Goal: Contribute content: Add original content to the website for others to see

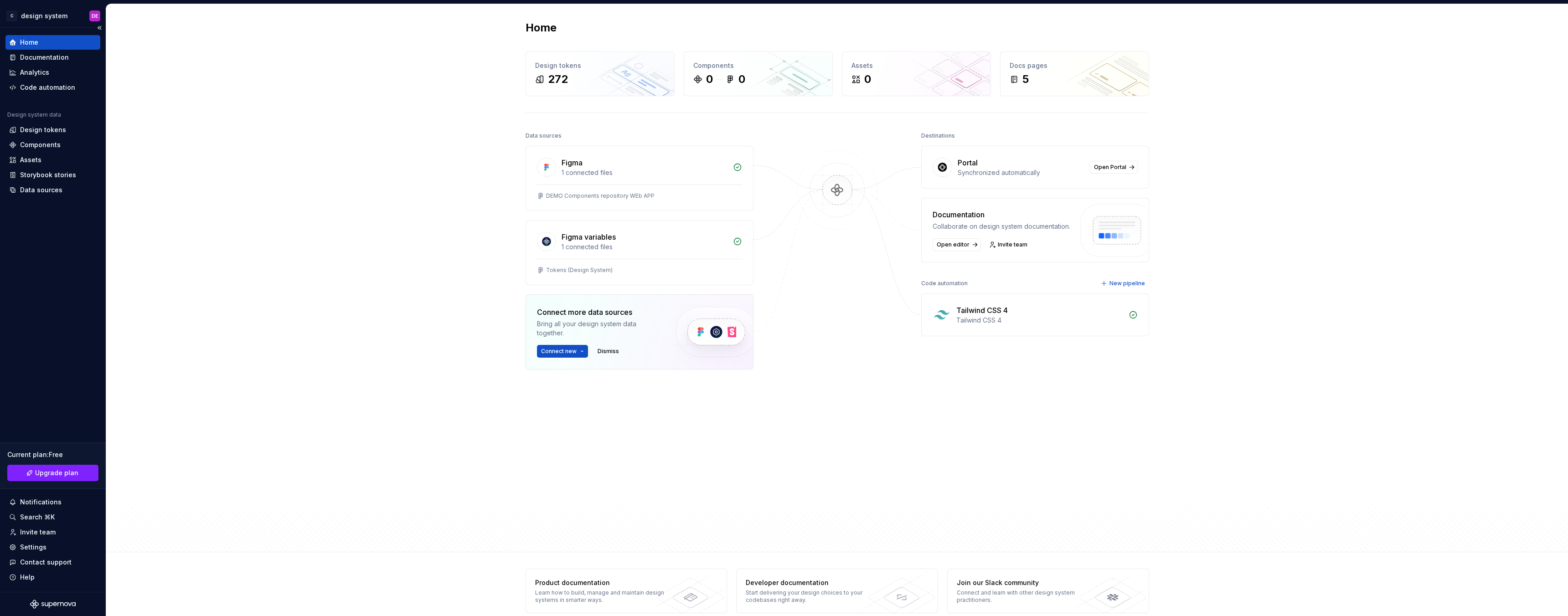
click at [29, 42] on div "Home" at bounding box center [29, 42] width 18 height 9
click at [38, 144] on div "Components" at bounding box center [40, 144] width 41 height 9
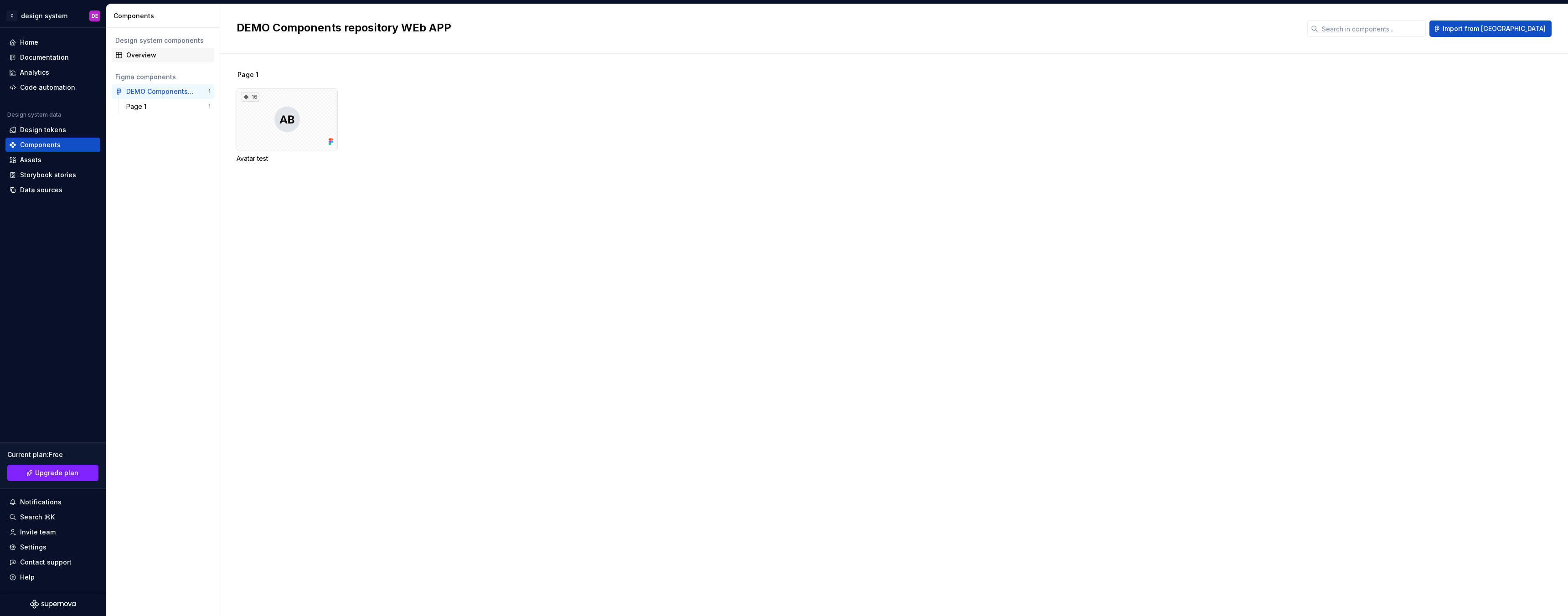
click at [135, 56] on div "Overview" at bounding box center [168, 54] width 84 height 9
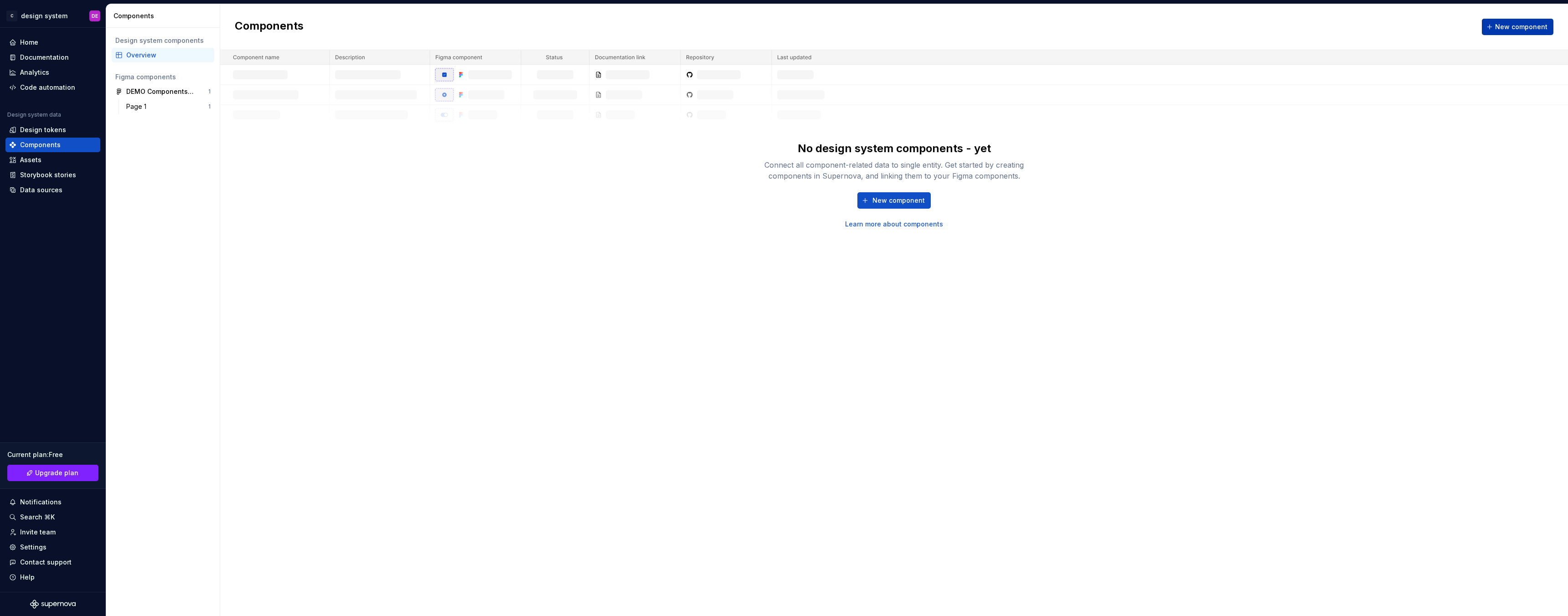
click at [1529, 26] on span "New component" at bounding box center [1520, 27] width 52 height 9
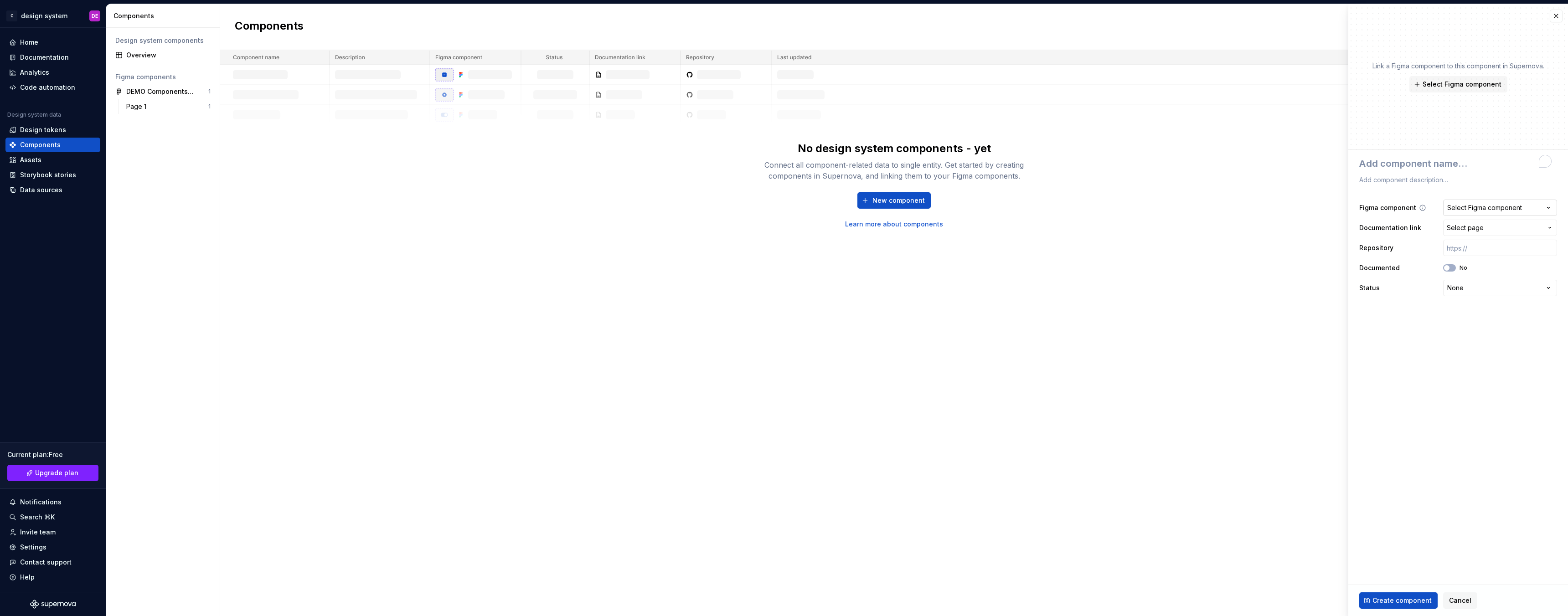
click at [1472, 206] on div "Select Figma component" at bounding box center [1484, 208] width 75 height 9
click at [1411, 281] on img at bounding box center [1403, 276] width 48 height 48
click at [1488, 249] on input "text" at bounding box center [1499, 248] width 114 height 16
click at [1451, 268] on button "No" at bounding box center [1449, 268] width 13 height 7
type textarea "*"
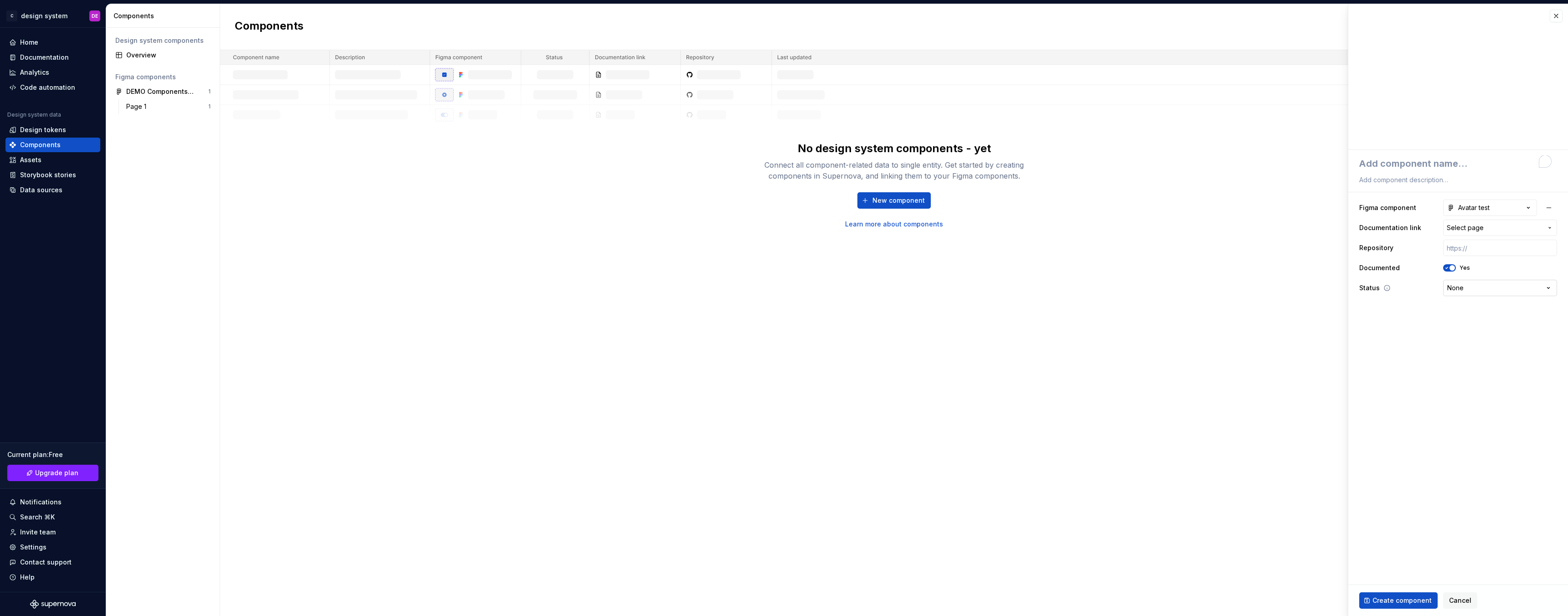
click at [1458, 289] on html "**********" at bounding box center [784, 308] width 1568 height 616
select select "**********"
click at [1472, 230] on span "Select page" at bounding box center [1465, 227] width 37 height 9
click at [1432, 355] on div "Component overview" at bounding box center [1440, 354] width 68 height 9
click at [1469, 250] on input "text" at bounding box center [1499, 248] width 114 height 16
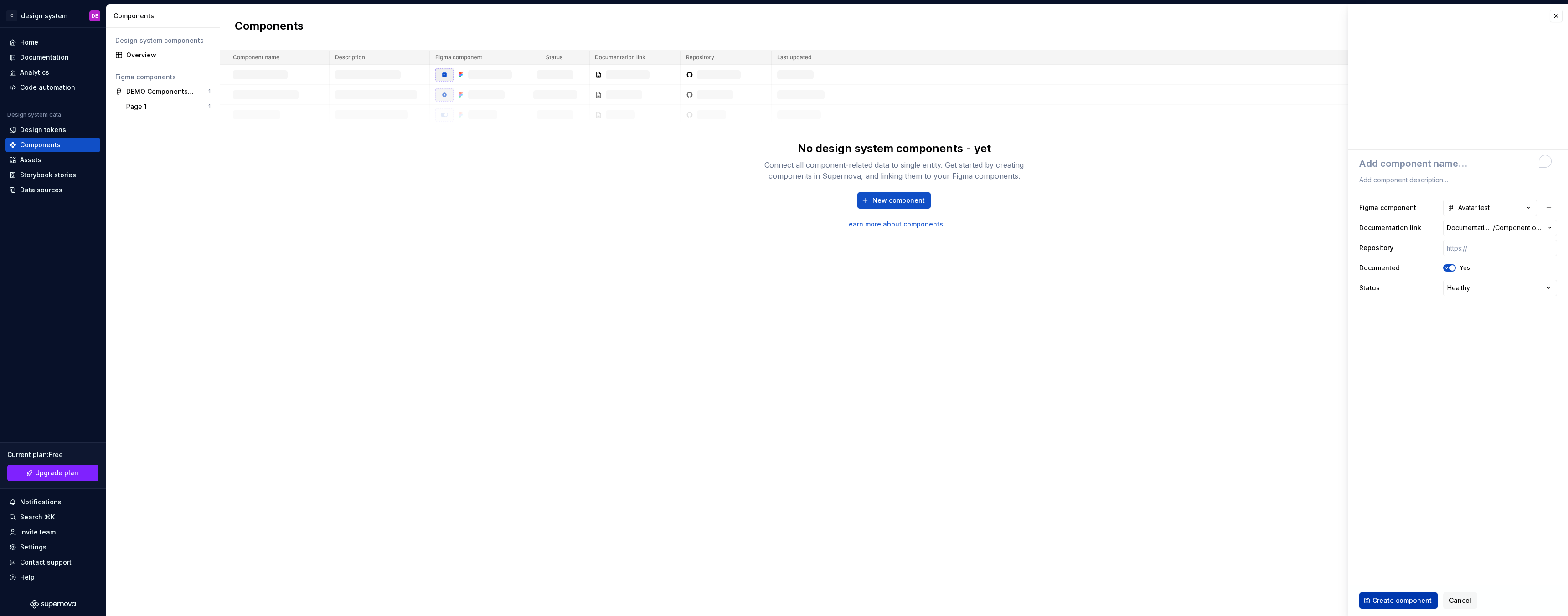
click at [1407, 599] on span "Create component" at bounding box center [1401, 600] width 59 height 9
type textarea "*"
click at [1434, 165] on textarea "To enrich screen reader interactions, please activate Accessibility in Grammarl…" at bounding box center [1456, 163] width 198 height 16
type textarea "A"
type textarea "*"
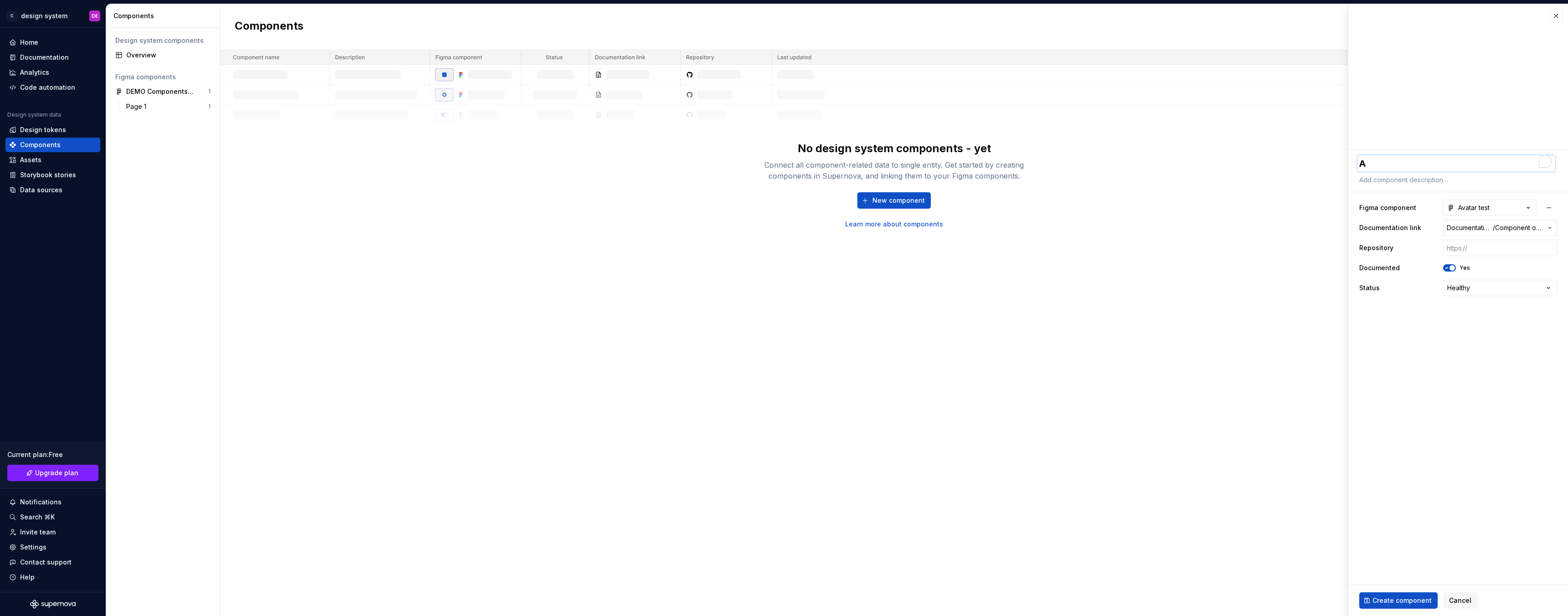
type textarea "Av"
type textarea "*"
type textarea "Ava"
type textarea "*"
type textarea "Avat"
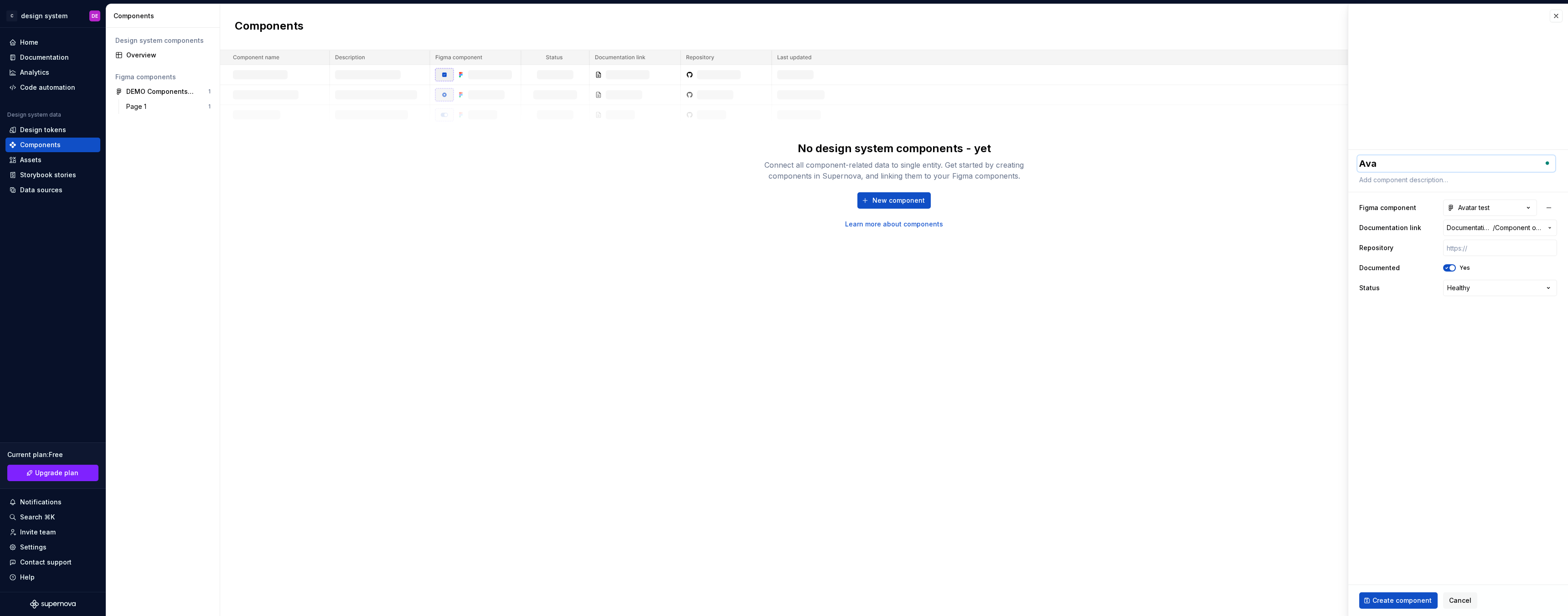
type textarea "*"
type textarea "Avata"
type textarea "*"
type textarea "Avatar"
type textarea "*"
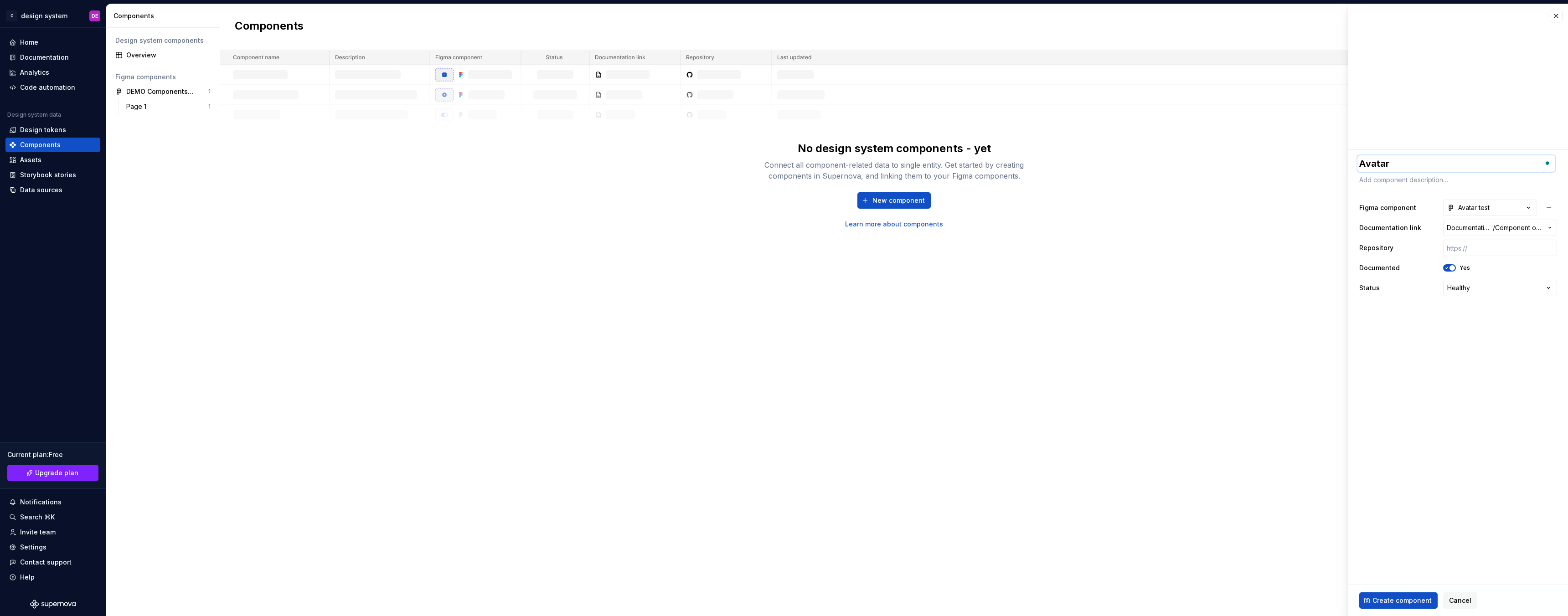
type textarea "Avatar"
type textarea "*"
type textarea "Avatar t"
type textarea "*"
type textarea "Avatar te"
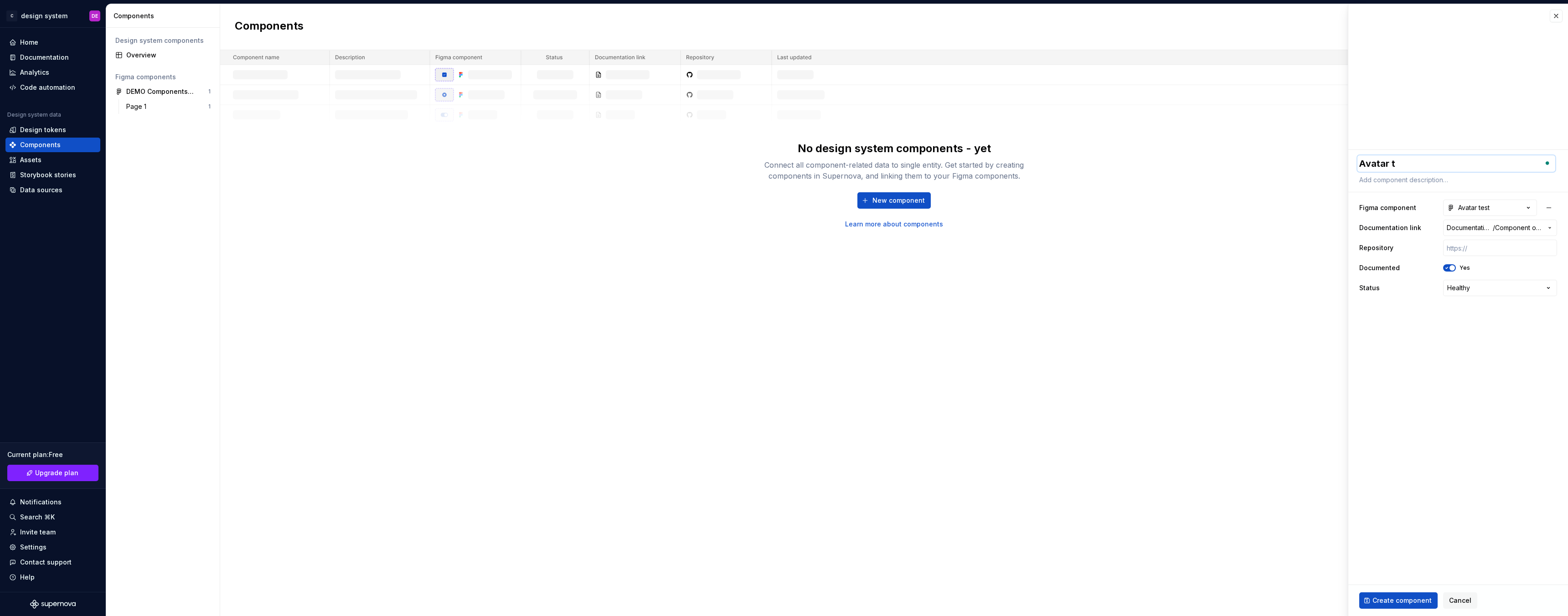
type textarea "*"
type textarea "Avatar tes"
type textarea "*"
type textarea "Avatar test"
type textarea "*"
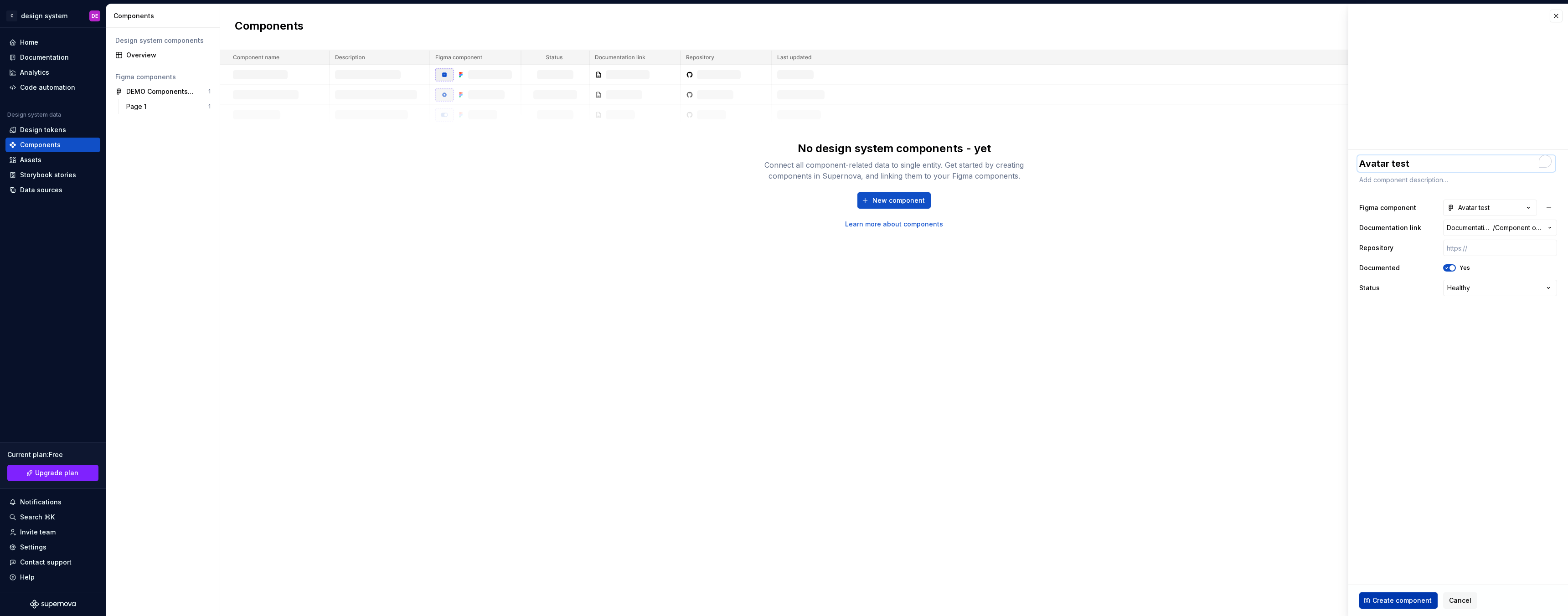
type textarea "Avatar test"
click at [1390, 604] on span "Create component" at bounding box center [1401, 600] width 59 height 9
type textarea "*"
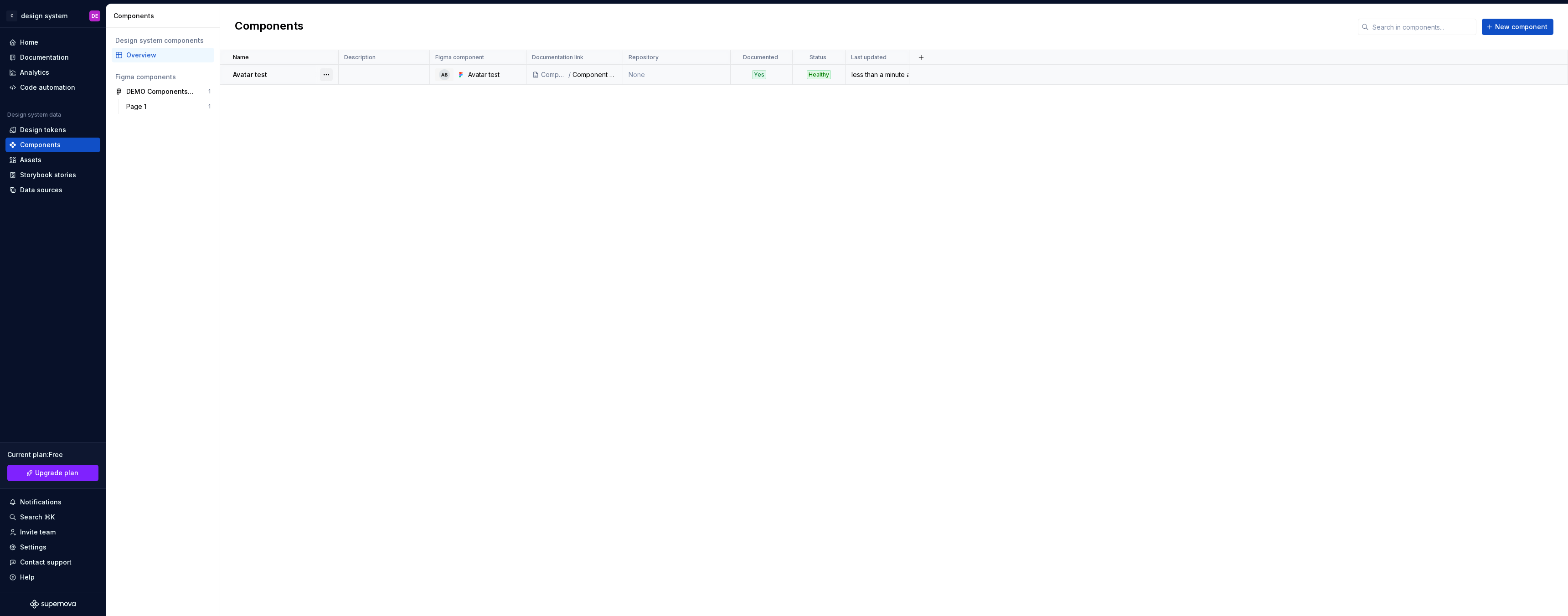
click at [328, 73] on button "button" at bounding box center [326, 74] width 13 height 13
click at [264, 128] on html "C design system DE Home Documentation Analytics Code automation Design system d…" at bounding box center [784, 308] width 1568 height 616
click at [42, 44] on div "Home" at bounding box center [52, 42] width 88 height 9
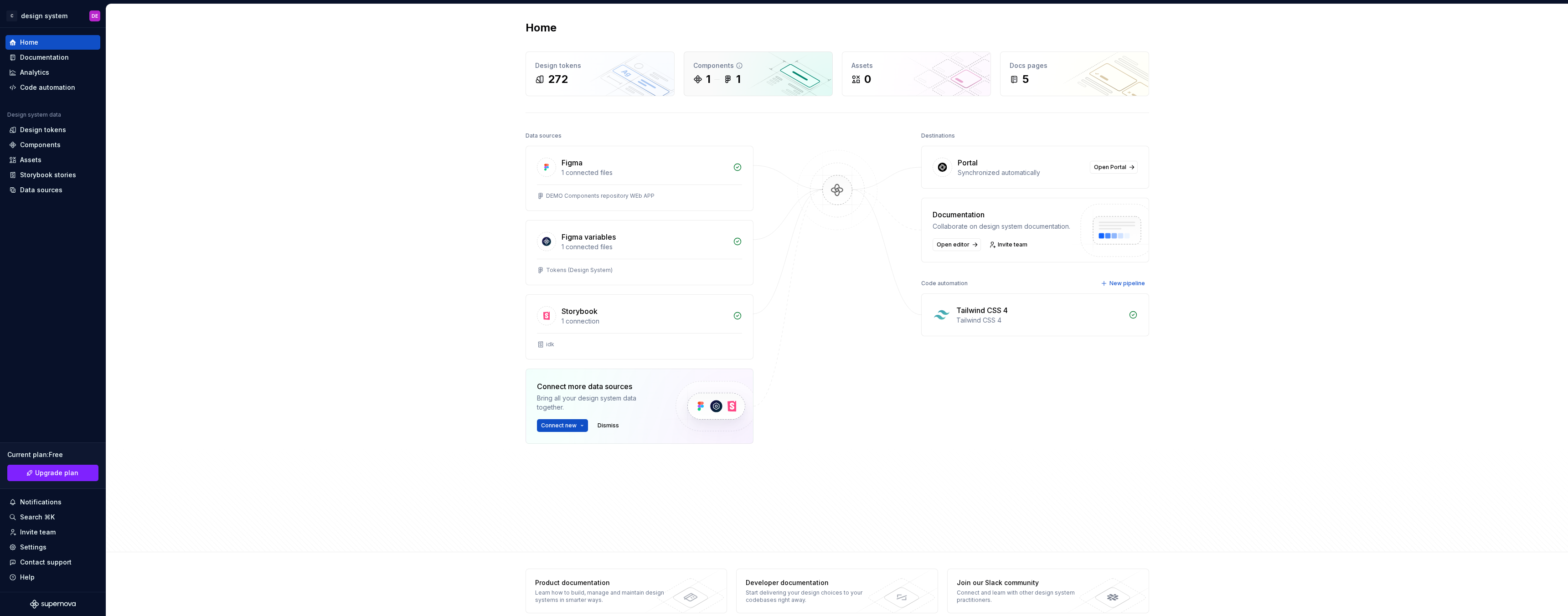
click at [740, 89] on div "Components 1 1" at bounding box center [758, 74] width 148 height 44
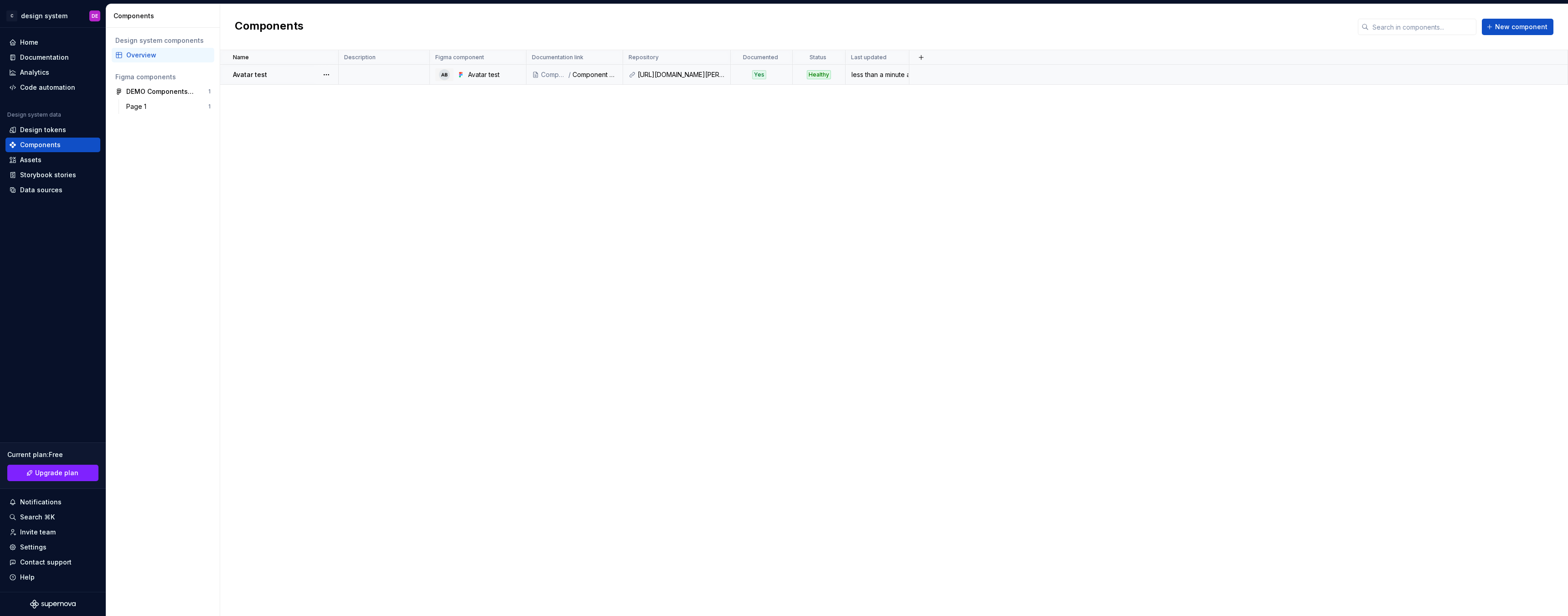
click at [295, 71] on div "Avatar test" at bounding box center [285, 74] width 105 height 9
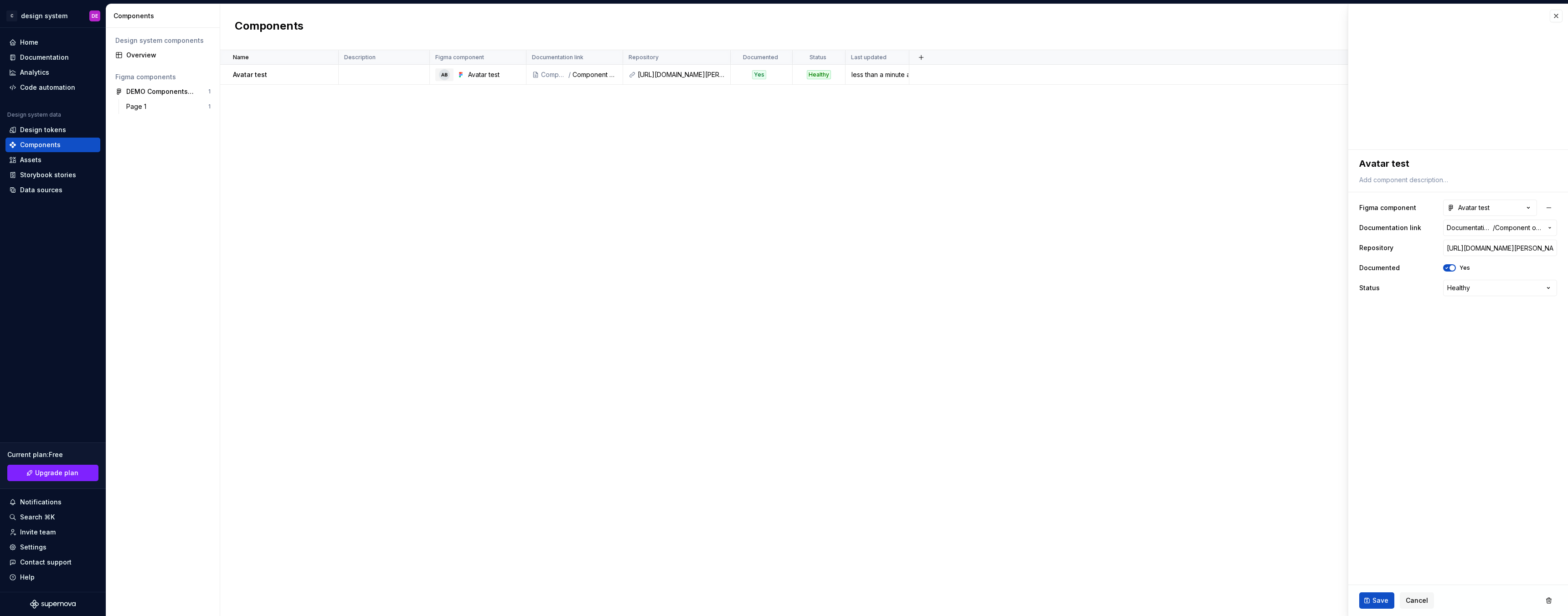
click at [1088, 235] on div "Name Description Figma component Documentation link Repository Documented Statu…" at bounding box center [894, 334] width 1348 height 566
click at [719, 56] on html "**********" at bounding box center [784, 308] width 1568 height 616
click at [470, 157] on html "**********" at bounding box center [784, 308] width 1568 height 616
click at [717, 72] on link at bounding box center [718, 74] width 13 height 13
click at [1490, 247] on input "[URL][DOMAIN_NAME][PERSON_NAME]" at bounding box center [1499, 248] width 114 height 16
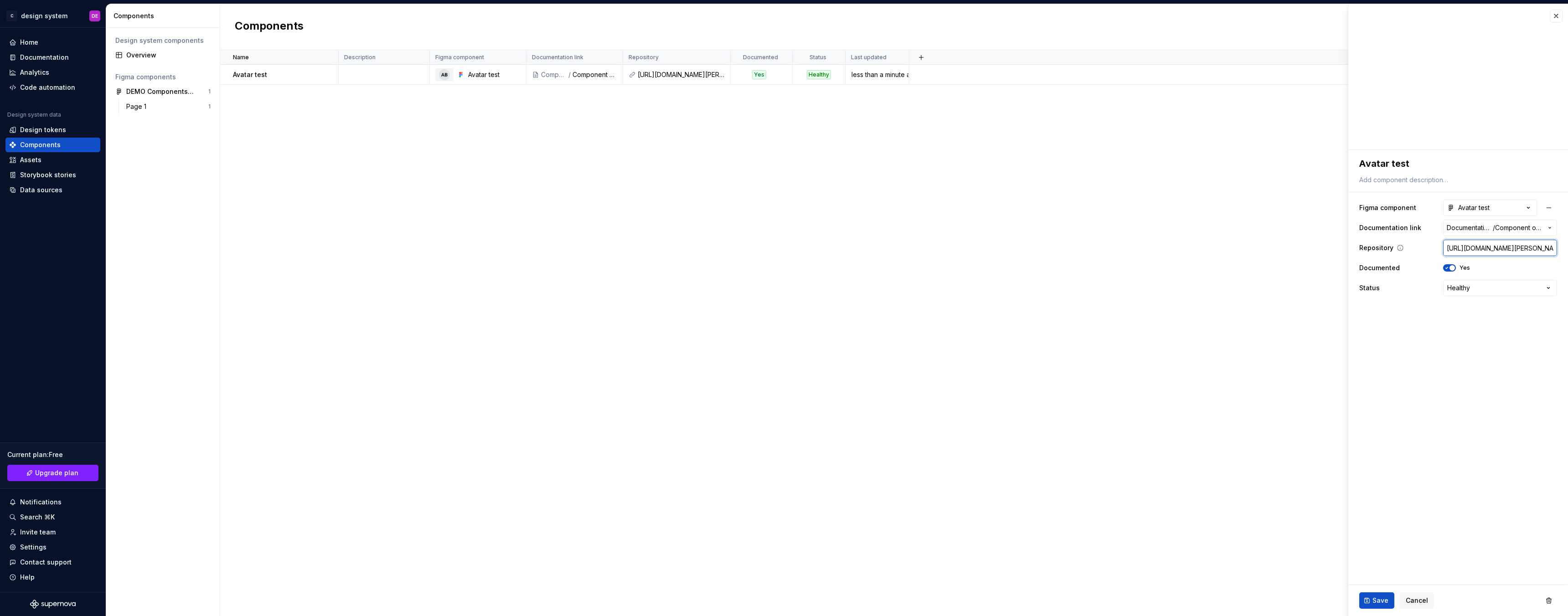
click at [1490, 247] on input "[URL][DOMAIN_NAME][PERSON_NAME]" at bounding box center [1499, 248] width 114 height 16
click at [33, 170] on div "Storybook stories" at bounding box center [48, 174] width 56 height 9
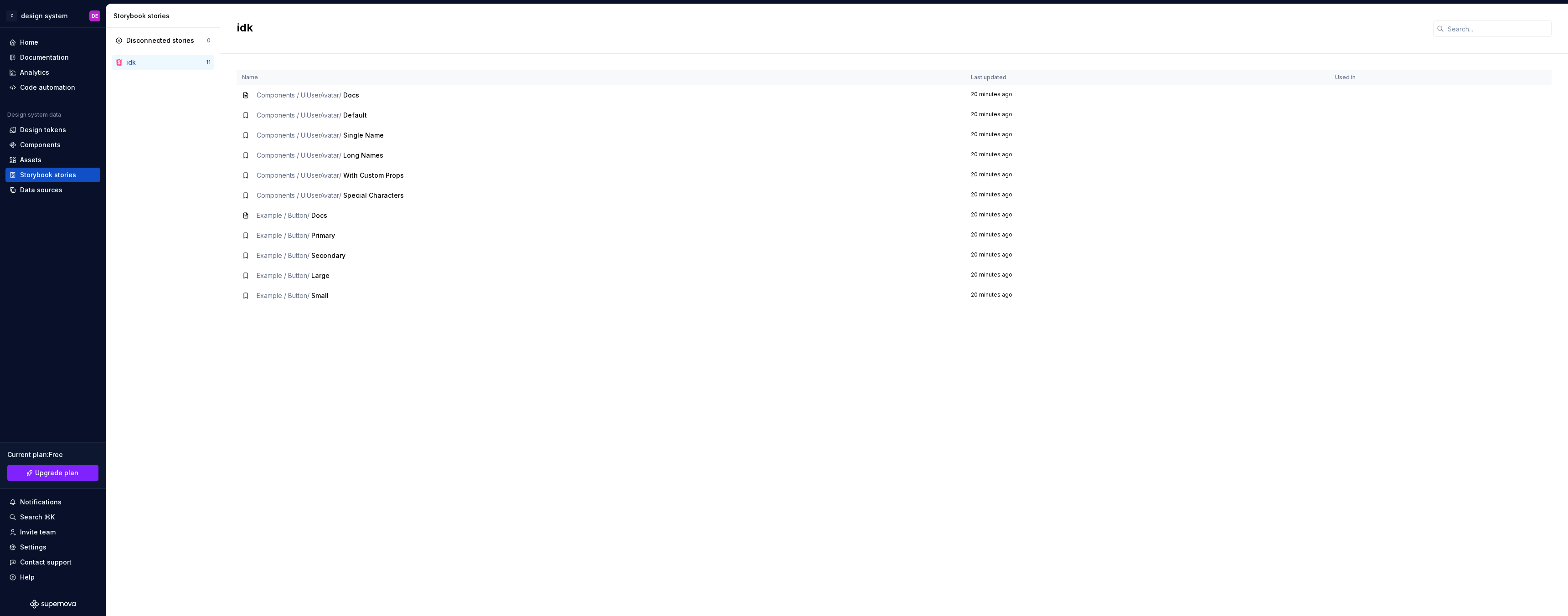
click at [370, 172] on span "With Custom Props" at bounding box center [373, 175] width 61 height 7
click at [173, 39] on div "Disconnected stories" at bounding box center [160, 40] width 68 height 9
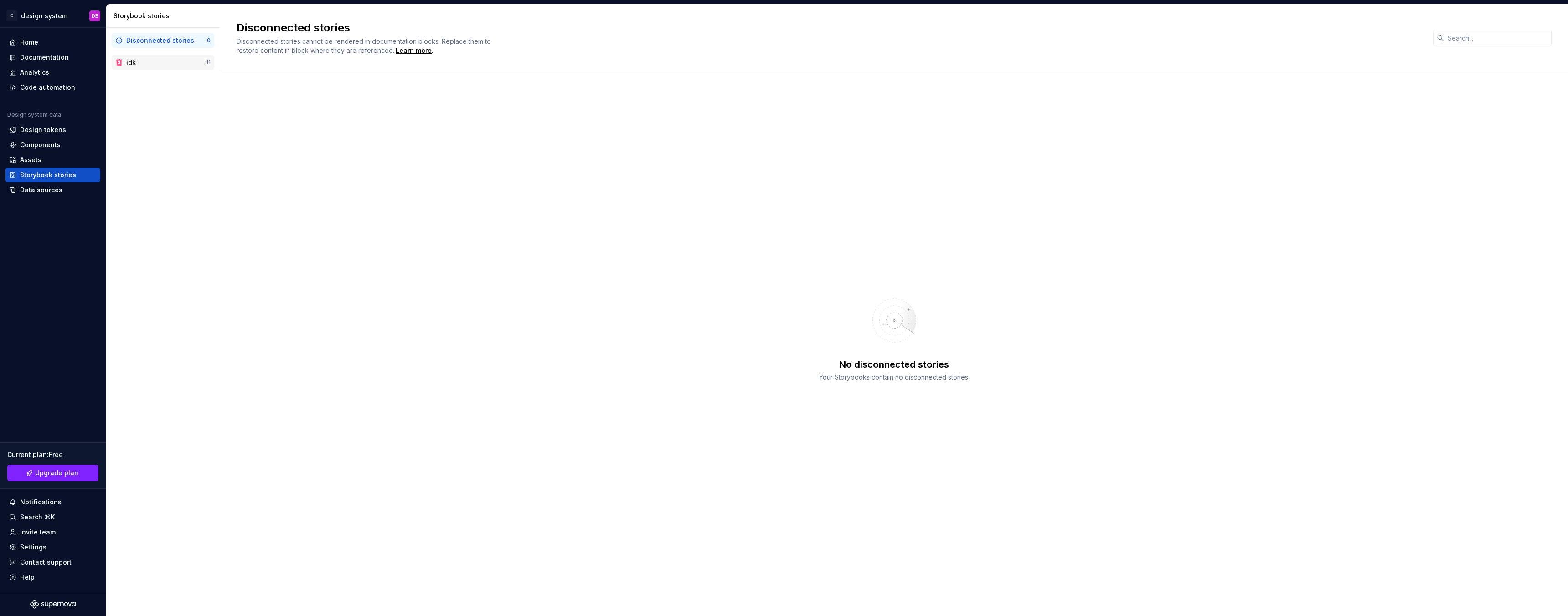
click at [167, 64] on div "idk" at bounding box center [165, 62] width 80 height 9
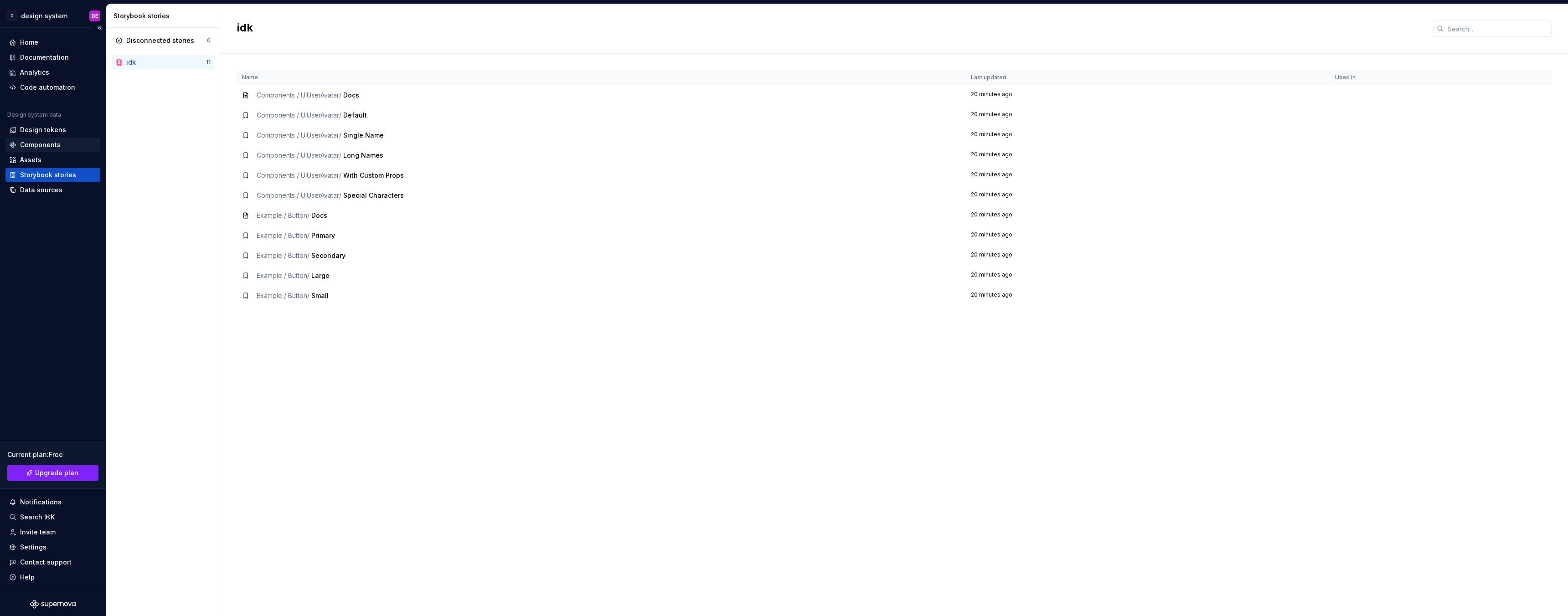
click at [42, 147] on div "Components" at bounding box center [40, 144] width 41 height 9
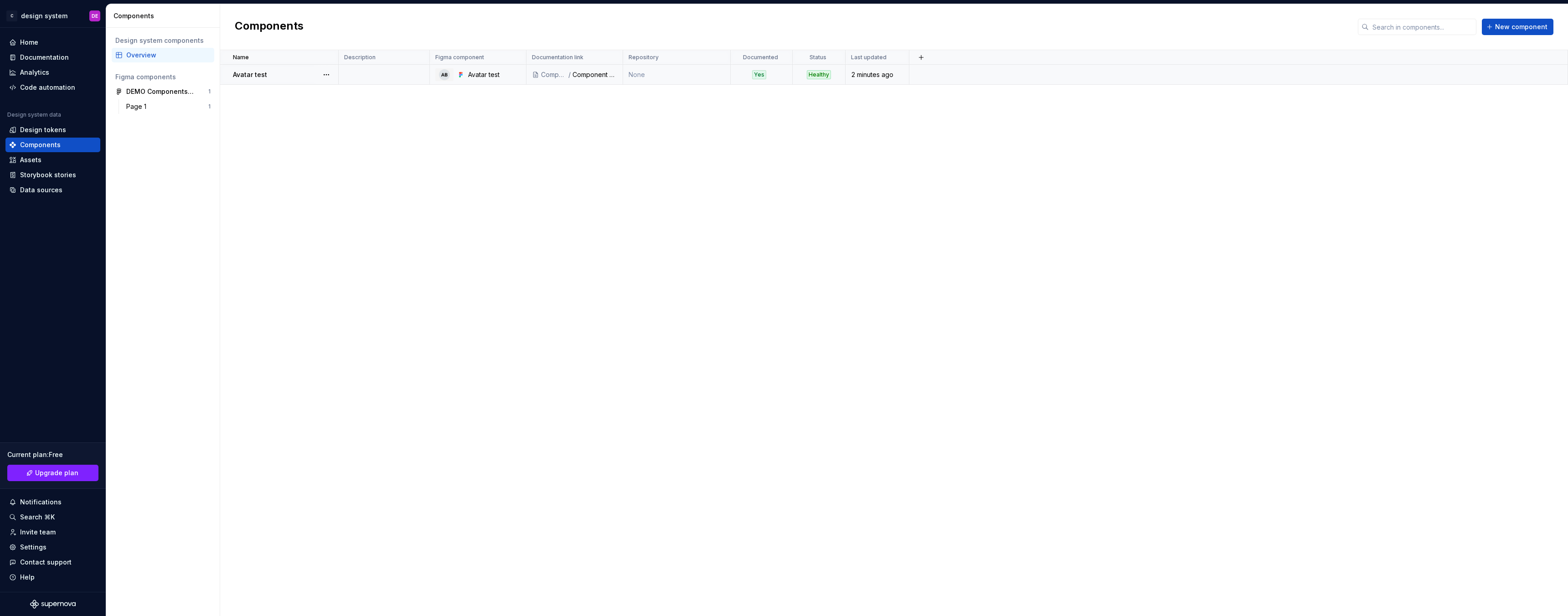
click at [664, 73] on td "None" at bounding box center [676, 74] width 108 height 20
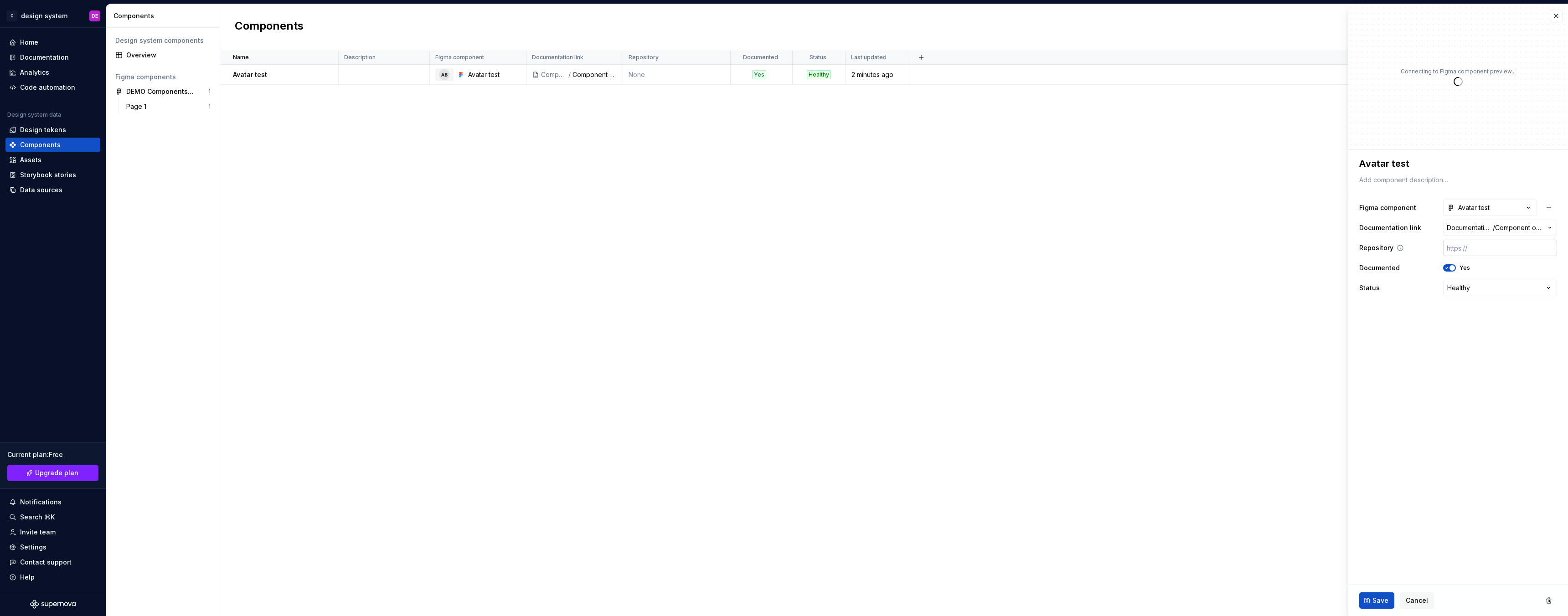
click at [1467, 245] on input "text" at bounding box center [1499, 248] width 114 height 16
paste input "[URL][DOMAIN_NAME]"
type textarea "*"
type input "[URL][DOMAIN_NAME]"
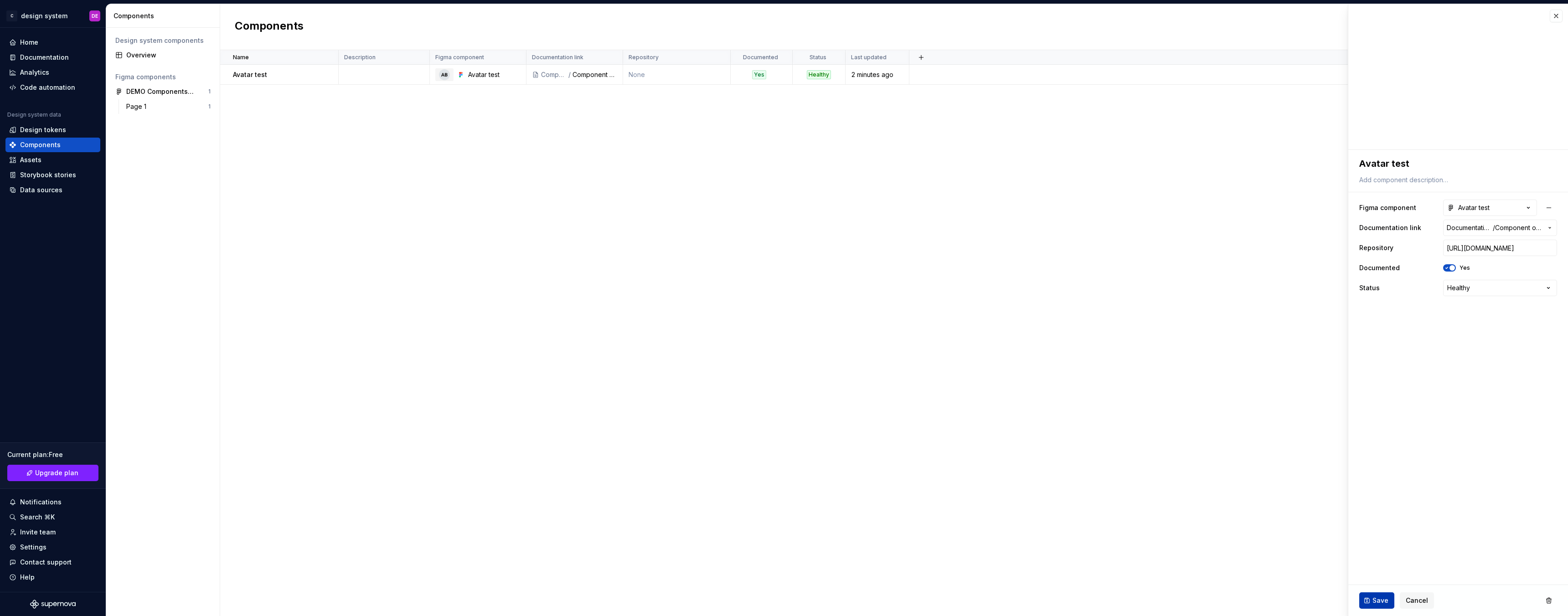
click at [1375, 604] on span "Save" at bounding box center [1379, 600] width 16 height 9
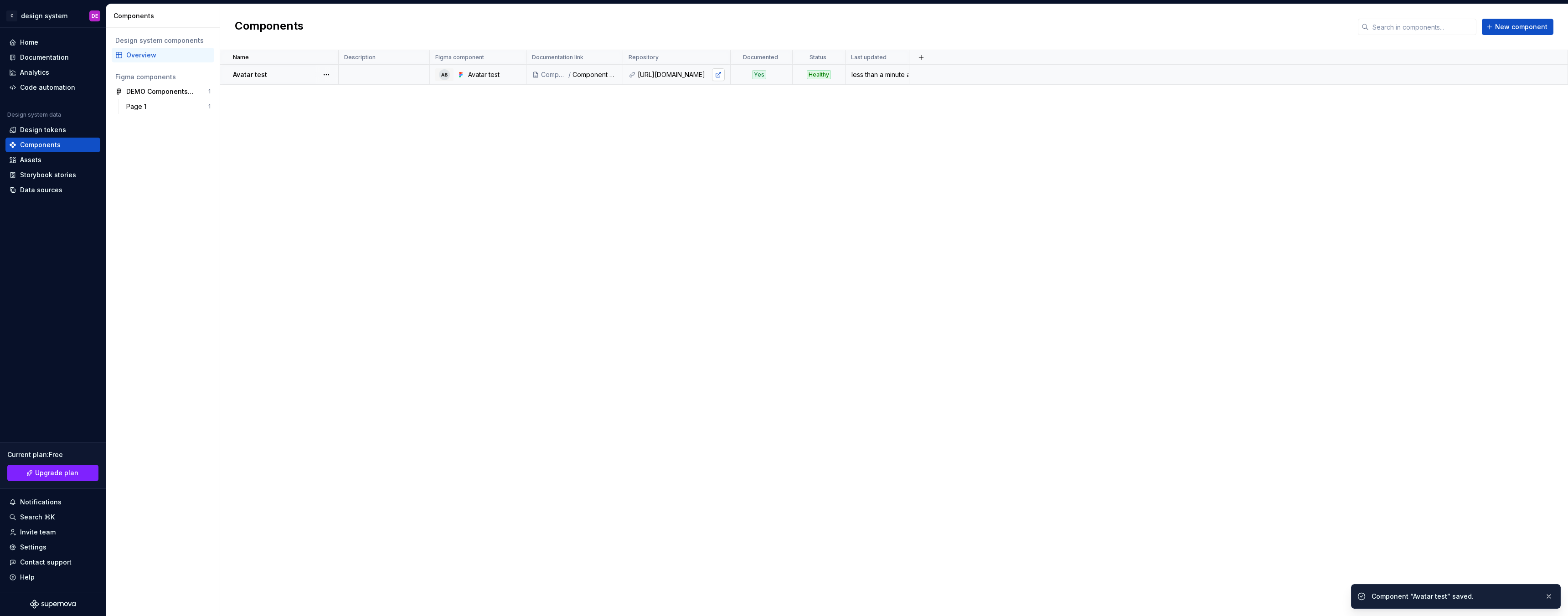
click at [718, 74] on link at bounding box center [718, 74] width 13 height 13
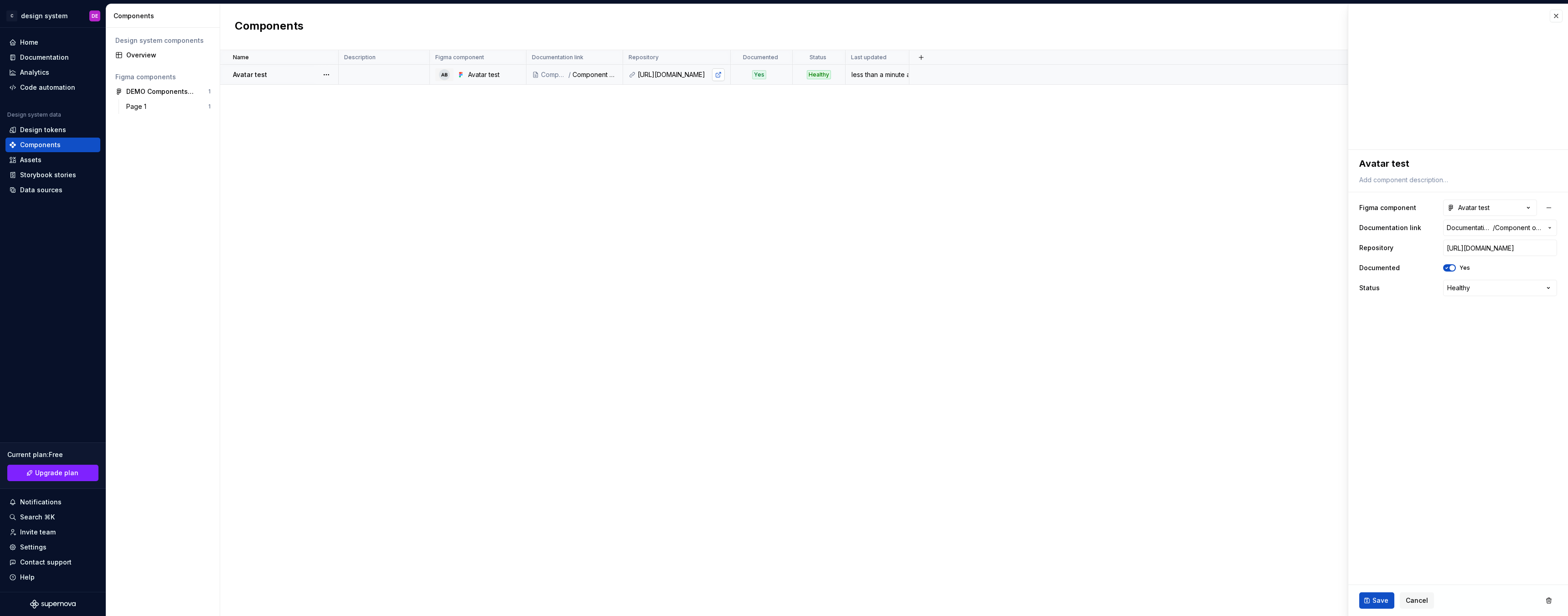
type textarea "*"
click at [708, 59] on icon at bounding box center [706, 57] width 7 height 7
click at [706, 59] on icon at bounding box center [706, 57] width 7 height 7
click at [921, 54] on button "button" at bounding box center [921, 57] width 13 height 13
click at [894, 76] on div "New custom property" at bounding box center [869, 75] width 68 height 9
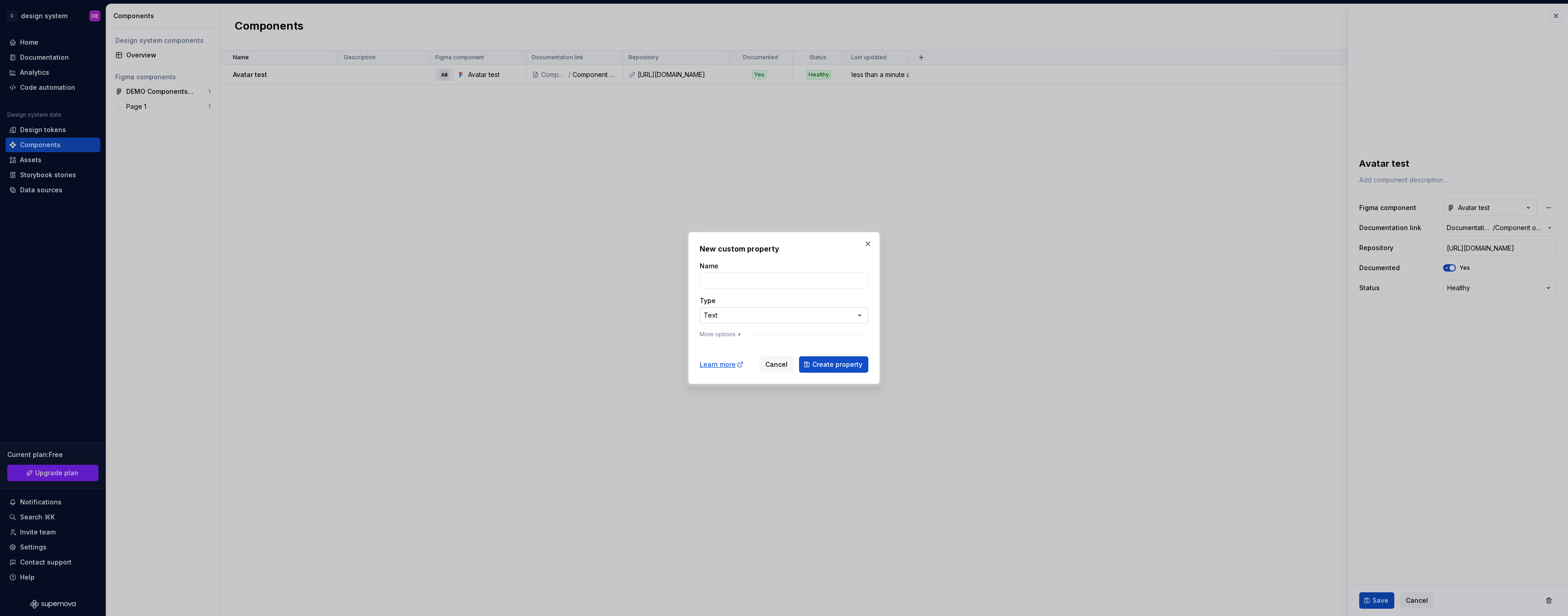
click at [723, 317] on div "**********" at bounding box center [784, 308] width 1568 height 616
click at [865, 246] on div "**********" at bounding box center [784, 308] width 1568 height 616
click at [865, 246] on button "button" at bounding box center [868, 244] width 13 height 13
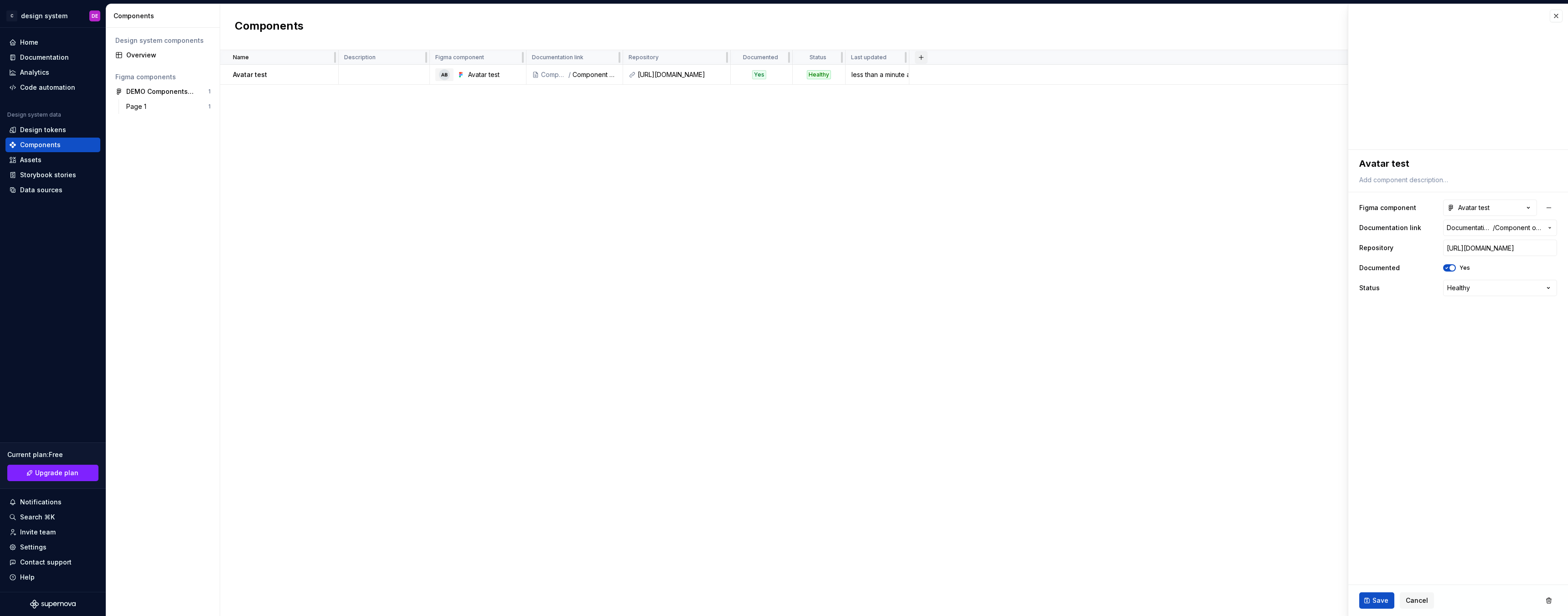
click at [926, 54] on button "button" at bounding box center [921, 57] width 13 height 13
click at [896, 74] on div "New custom property" at bounding box center [869, 75] width 68 height 9
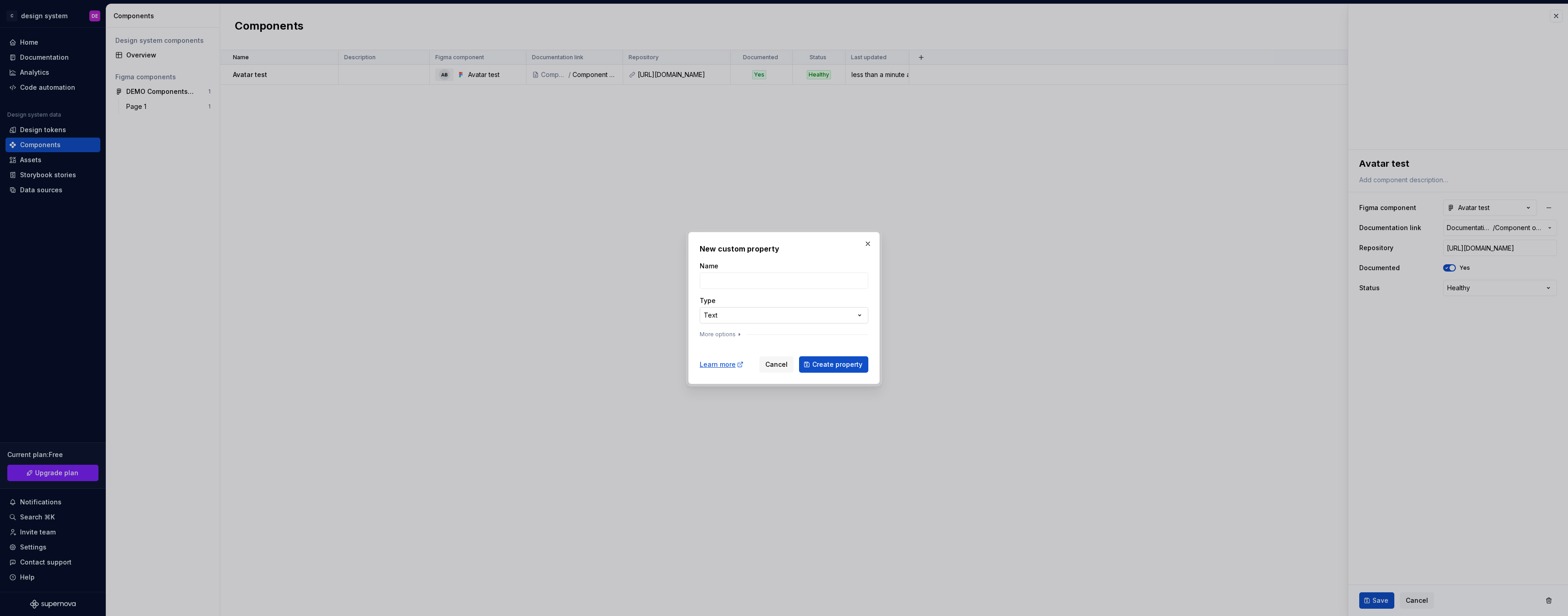
click at [732, 319] on div "**********" at bounding box center [784, 308] width 1568 height 616
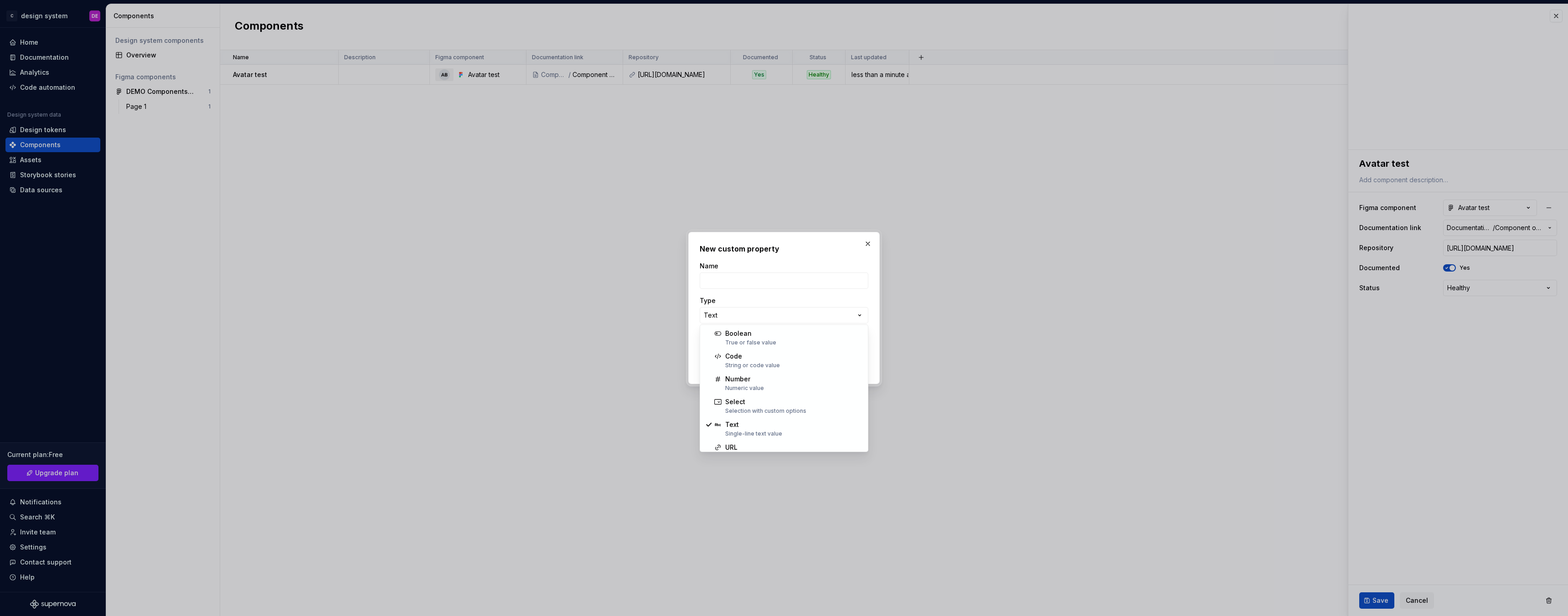
select select "*******"
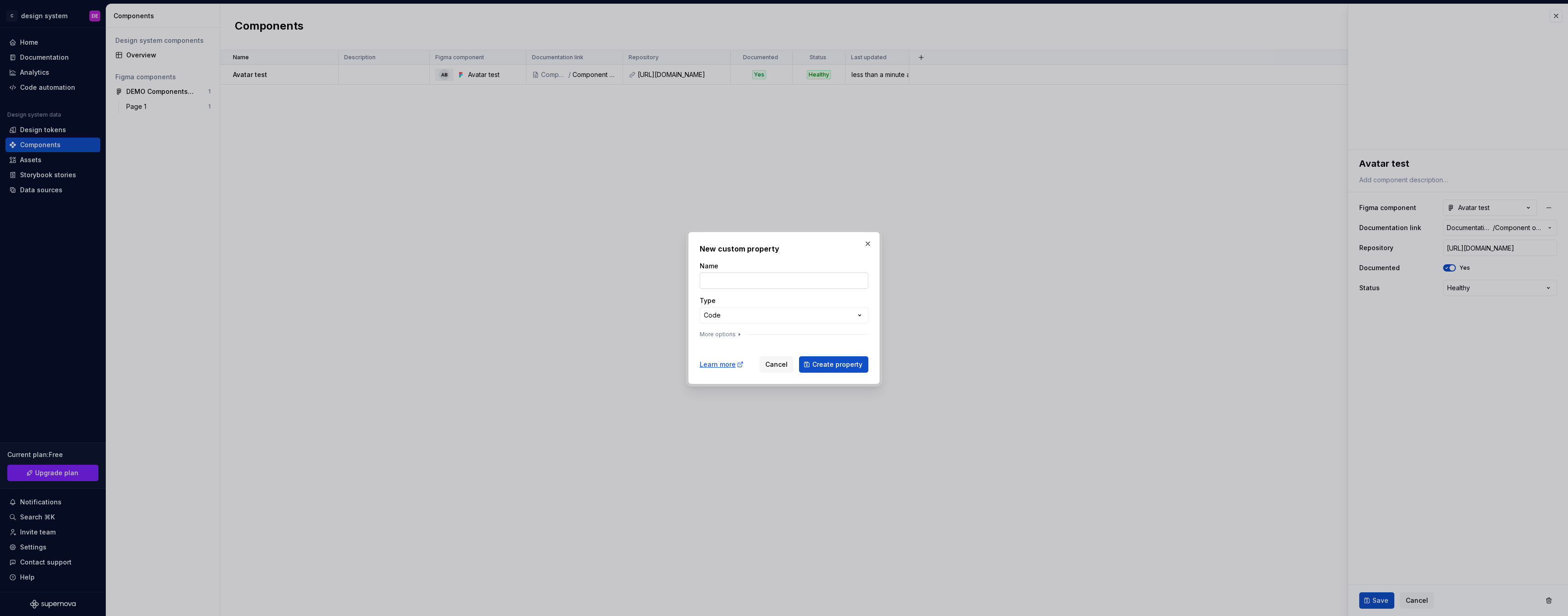
type textarea "*"
click at [749, 275] on input "Name" at bounding box center [784, 280] width 169 height 16
type input "code link"
click at [799, 357] on button "Create property" at bounding box center [834, 365] width 69 height 16
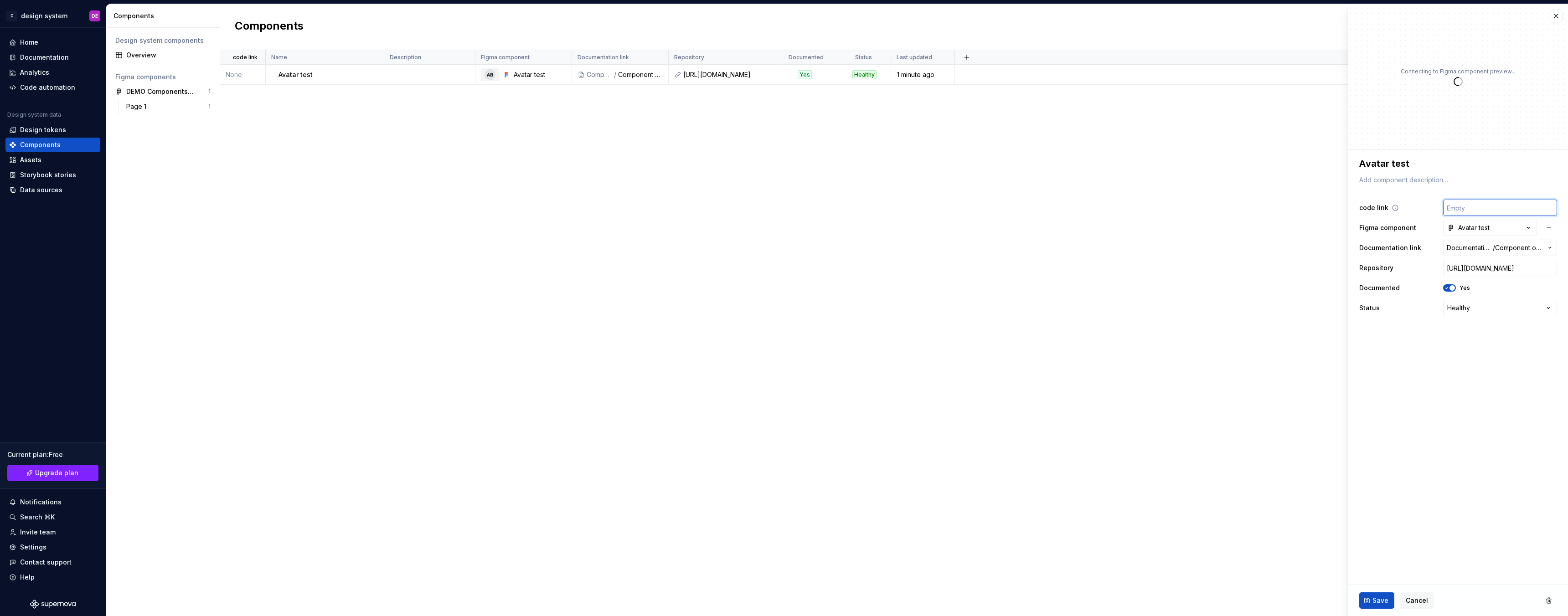
click at [1475, 205] on input "text" at bounding box center [1499, 208] width 114 height 16
click at [1489, 206] on input "text" at bounding box center [1499, 208] width 114 height 16
click at [1486, 268] on input "[URL][DOMAIN_NAME]" at bounding box center [1499, 268] width 114 height 16
type textarea "*"
click at [1497, 389] on fieldset "**********" at bounding box center [1458, 383] width 220 height 466
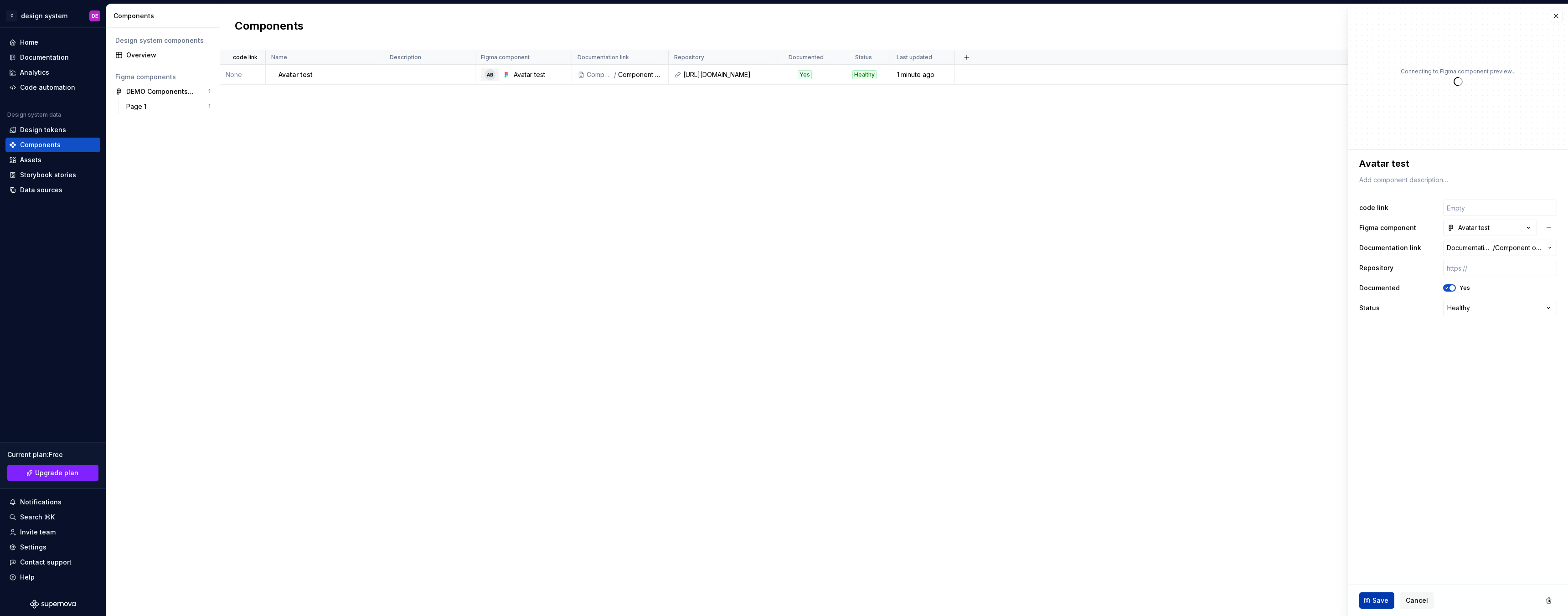
click at [1369, 605] on button "Save" at bounding box center [1377, 601] width 35 height 16
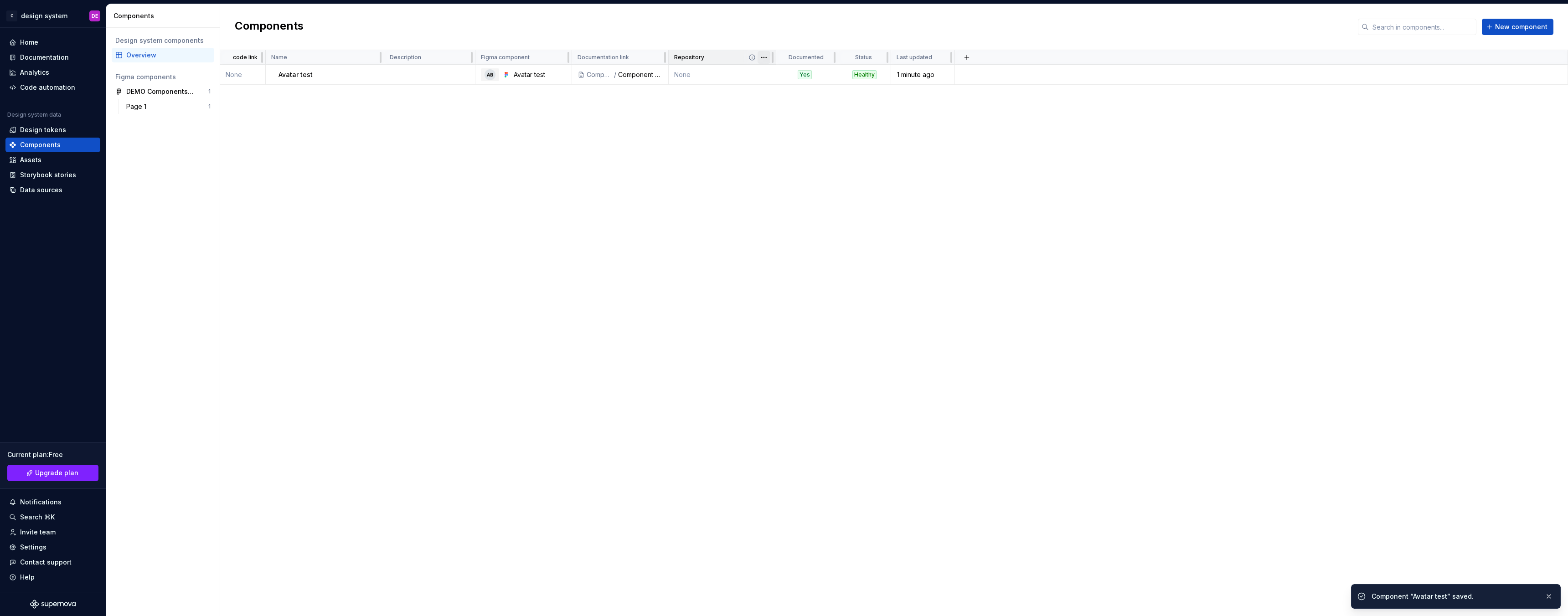
click at [764, 59] on html "C design system DE Home Documentation Analytics Code automation Design system d…" at bounding box center [784, 308] width 1568 height 616
click at [707, 72] on html "C design system DE Home Documentation Analytics Code automation Design system d…" at bounding box center [784, 308] width 1568 height 616
click at [685, 72] on td "None" at bounding box center [722, 74] width 108 height 20
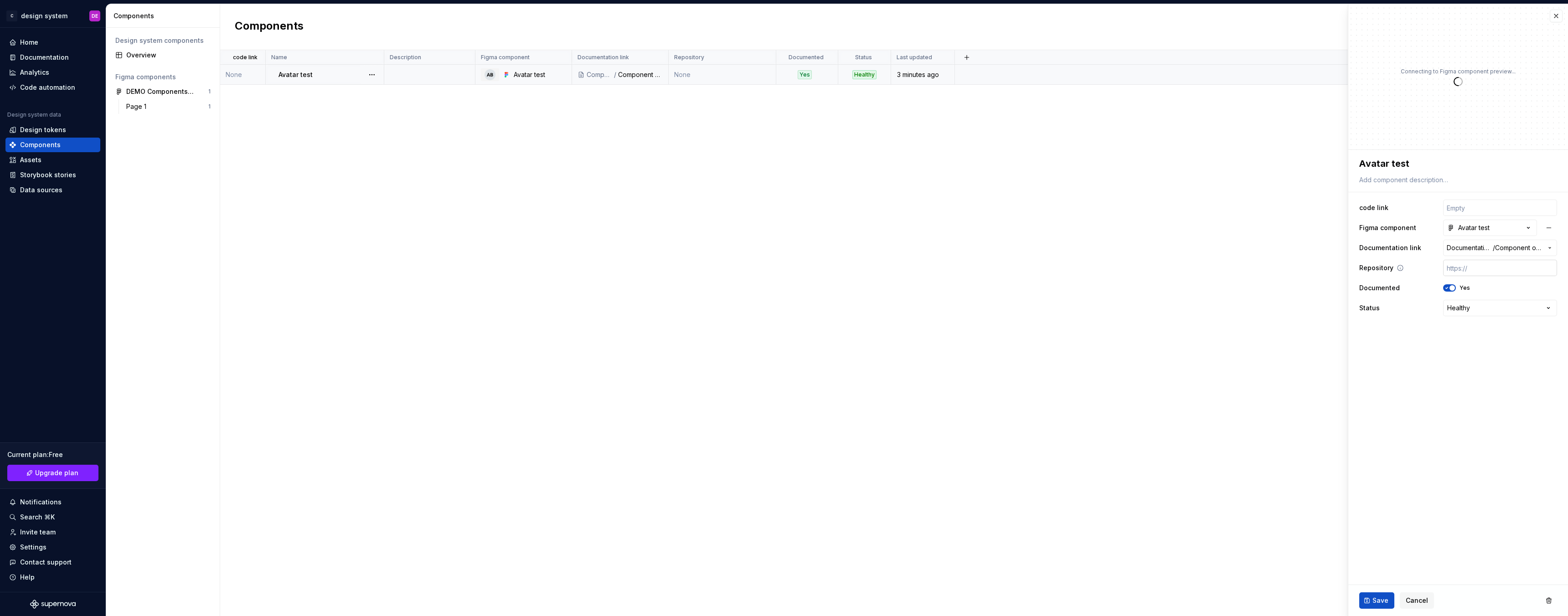
click at [1470, 265] on input "text" at bounding box center [1499, 268] width 114 height 16
paste input "[URL][DOMAIN_NAME]"
type textarea "*"
type input "[URL][DOMAIN_NAME]"
type textarea "*"
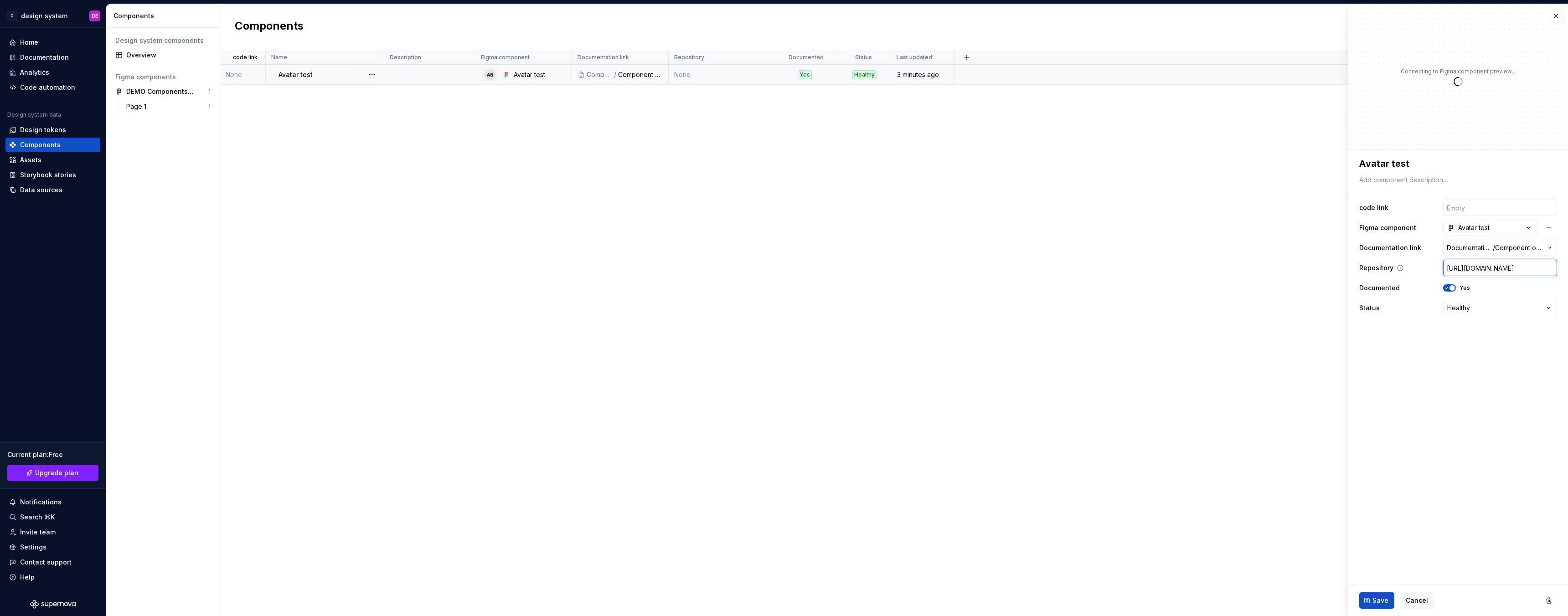
scroll to position [0, 258]
type input "[URL][DOMAIN_NAME]"
click at [1374, 600] on span "Save" at bounding box center [1379, 600] width 16 height 9
type textarea "*"
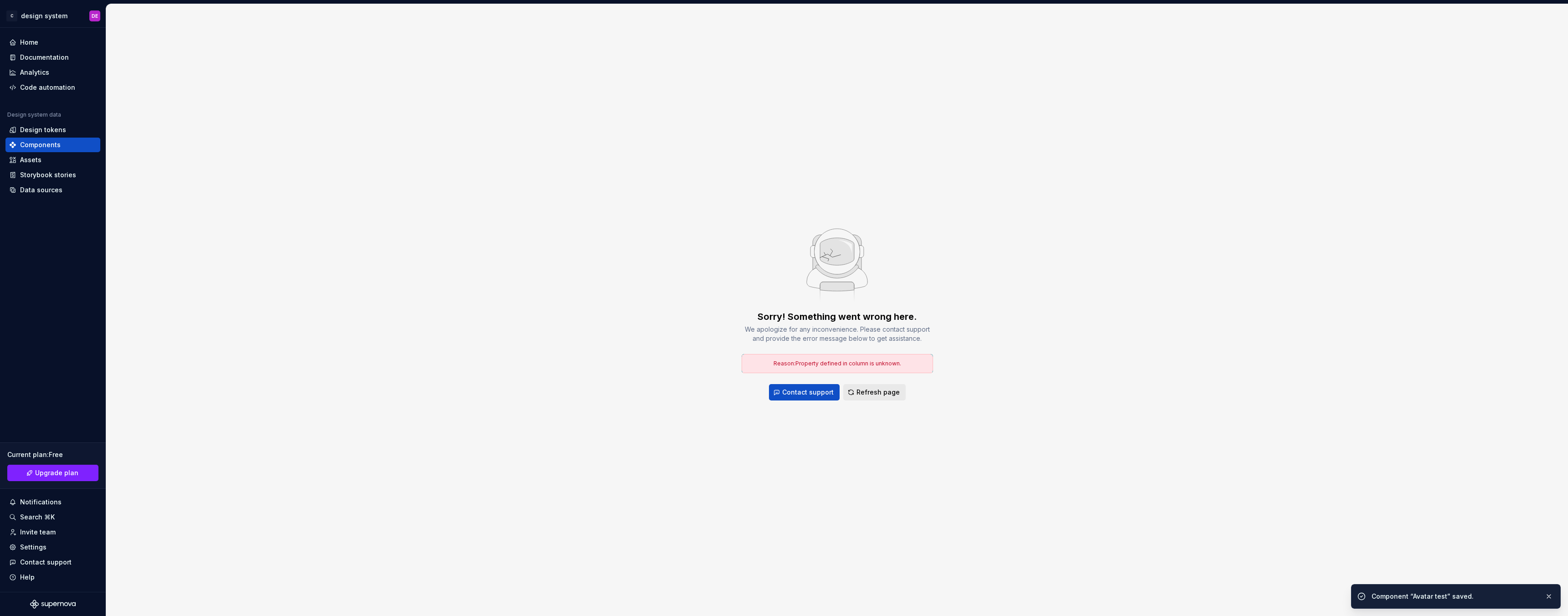
click at [885, 396] on span "Refresh page" at bounding box center [878, 392] width 44 height 9
